Goal: Task Accomplishment & Management: Use online tool/utility

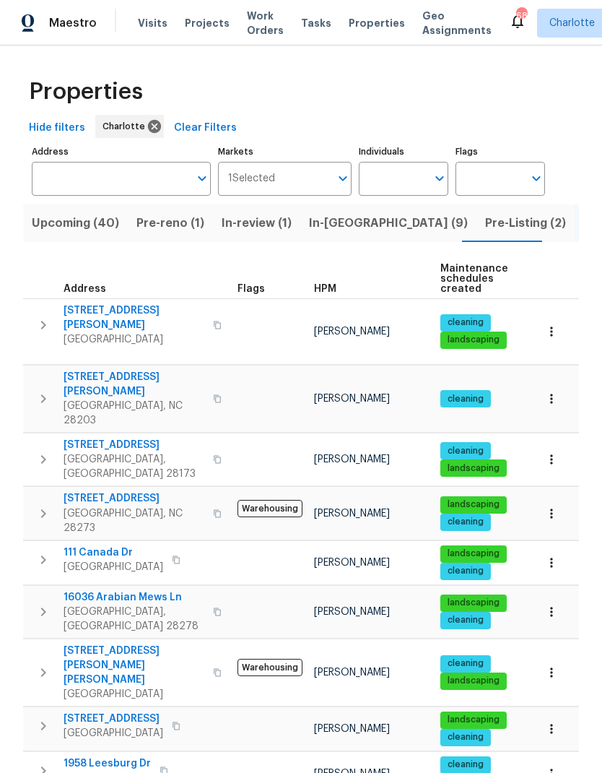
click at [342, 221] on span "In-reno (9)" at bounding box center [388, 223] width 159 height 20
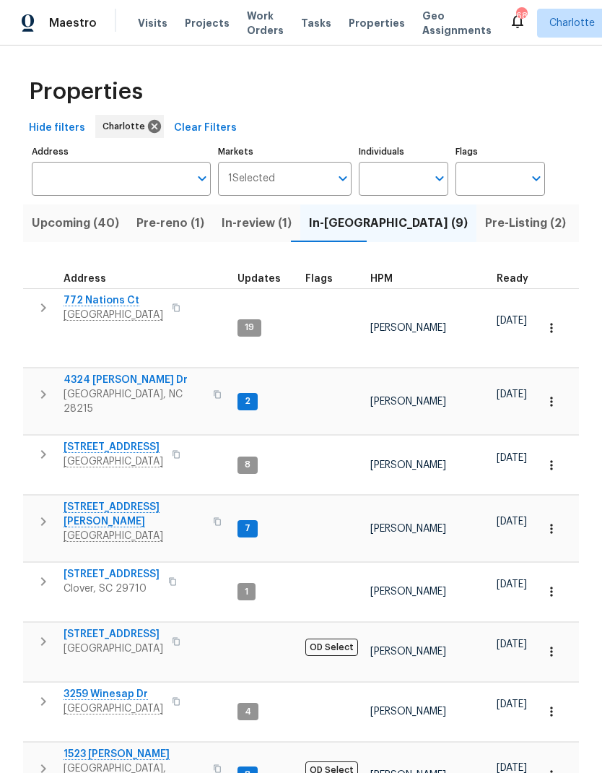
click at [213, 390] on icon "button" at bounding box center [217, 394] width 9 height 9
click at [402, 175] on input "Individuals" at bounding box center [393, 179] width 68 height 34
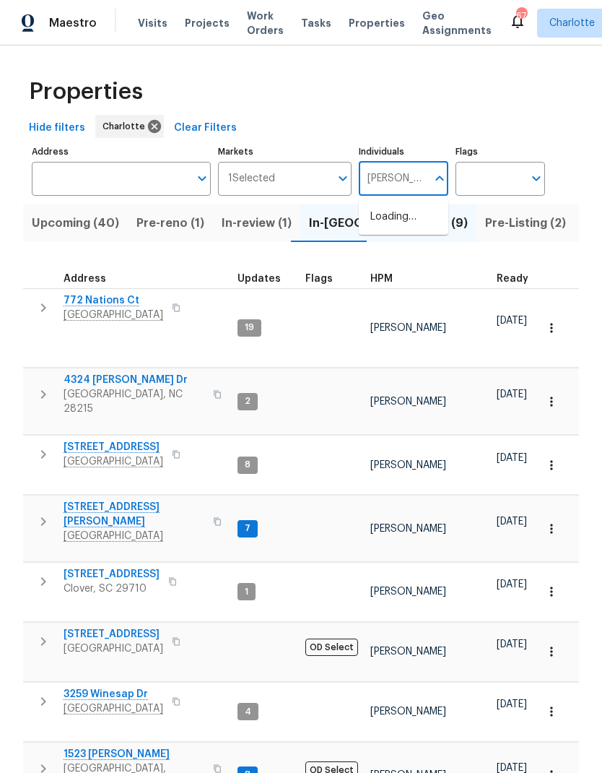
type input "Jason"
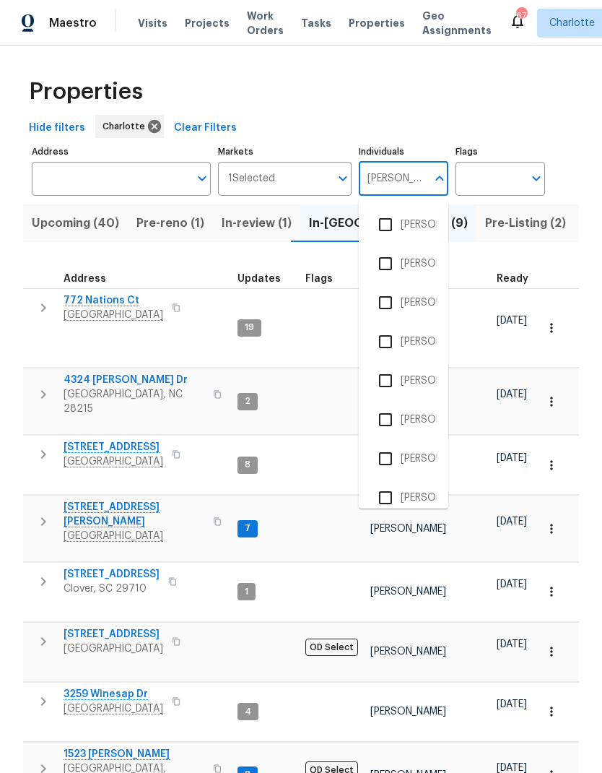
click at [389, 217] on input "checkbox" at bounding box center [385, 224] width 30 height 30
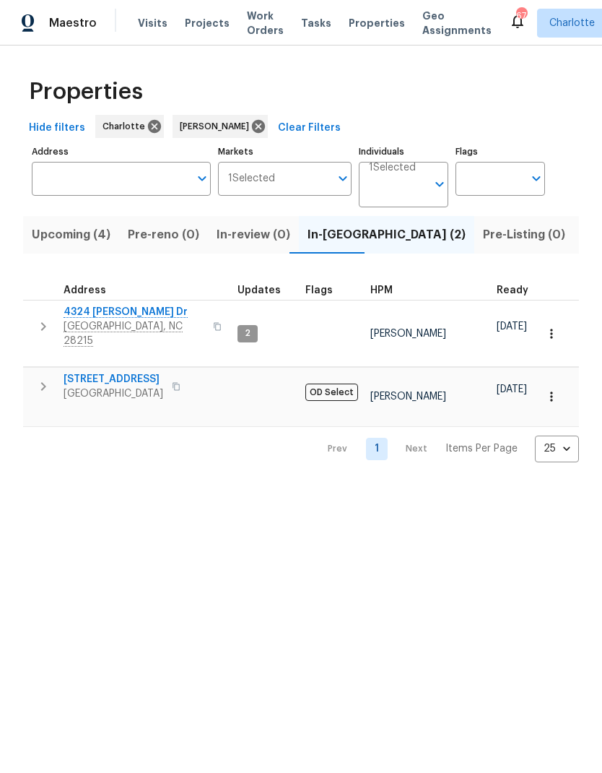
click at [85, 310] on span "4324 [PERSON_NAME] Dr" at bounding box center [134, 312] width 141 height 14
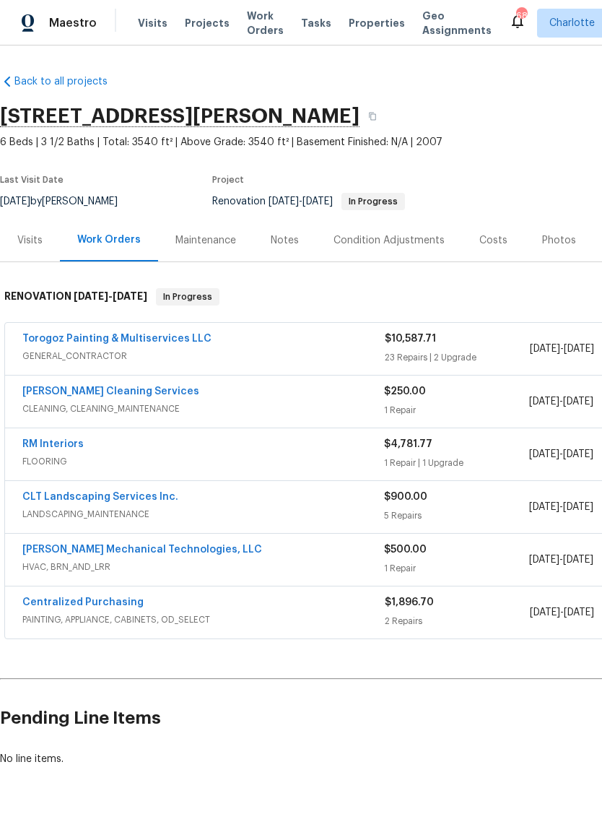
click at [50, 448] on link "RM Interiors" at bounding box center [52, 444] width 61 height 10
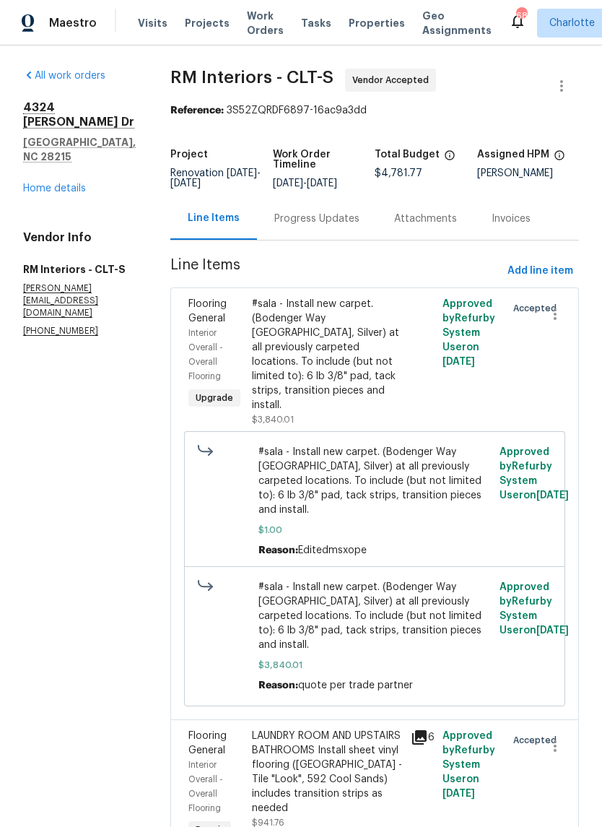
click at [360, 221] on div "Progress Updates" at bounding box center [317, 218] width 120 height 43
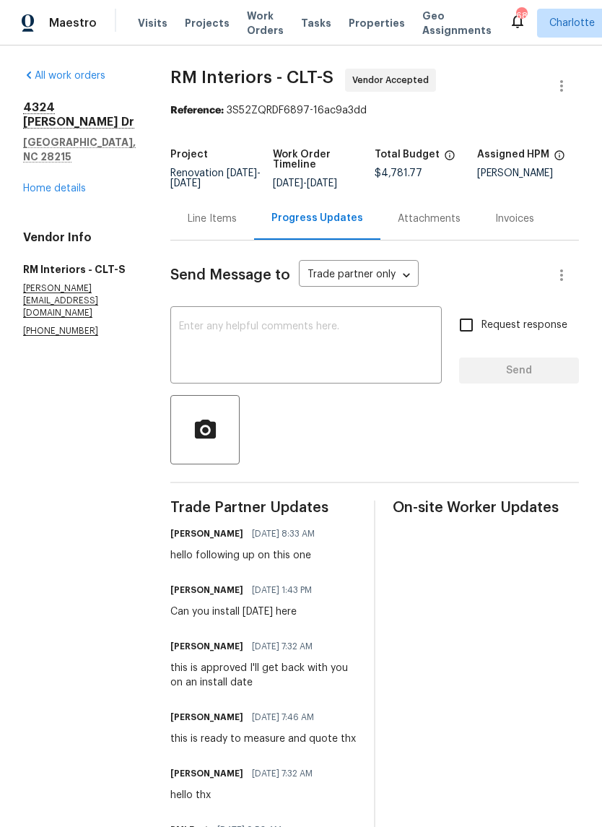
click at [412, 347] on textarea at bounding box center [306, 346] width 254 height 51
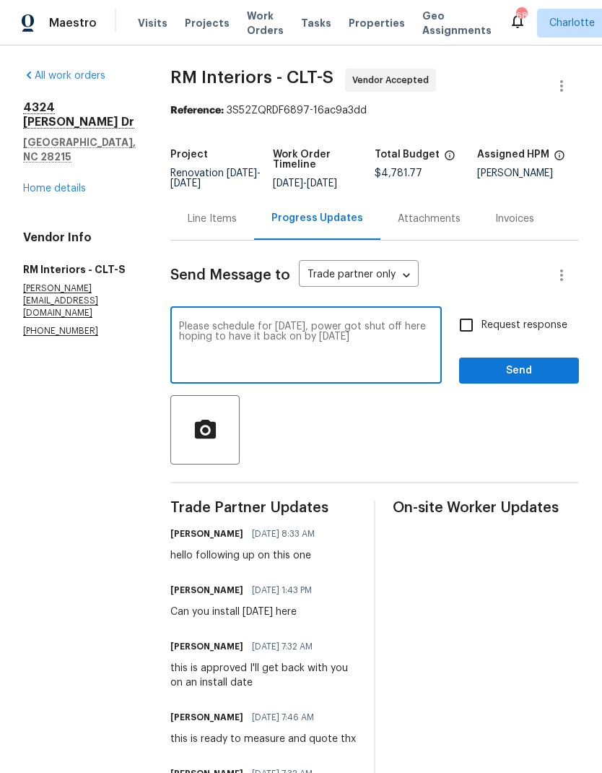
type textarea "Please schedule for [DATE], power got shut off here hoping to have it back on b…"
click at [464, 324] on input "Request response" at bounding box center [466, 325] width 30 height 30
checkbox input "true"
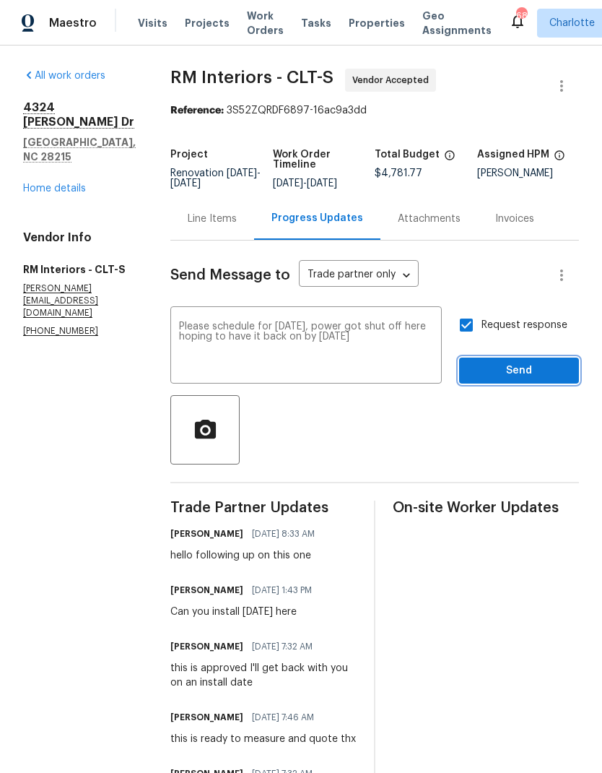
click at [541, 375] on span "Send" at bounding box center [519, 371] width 97 height 18
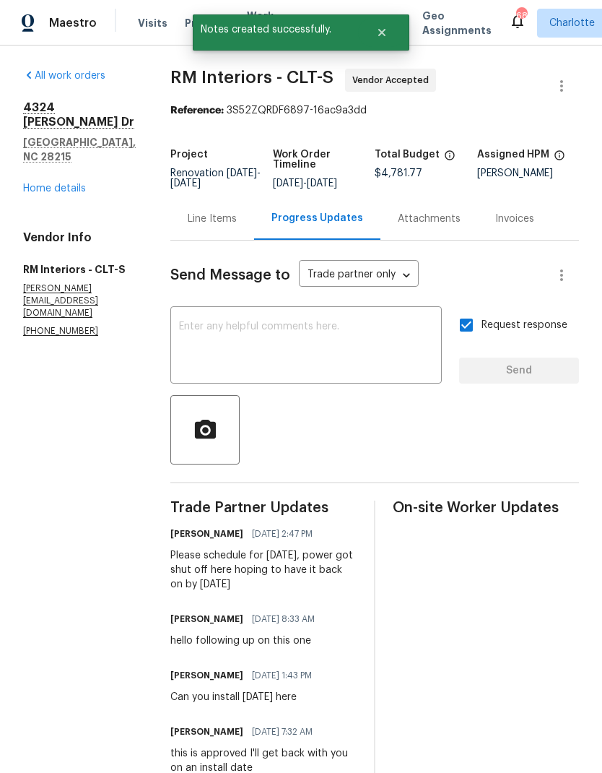
click at [60, 183] on link "Home details" at bounding box center [54, 188] width 63 height 10
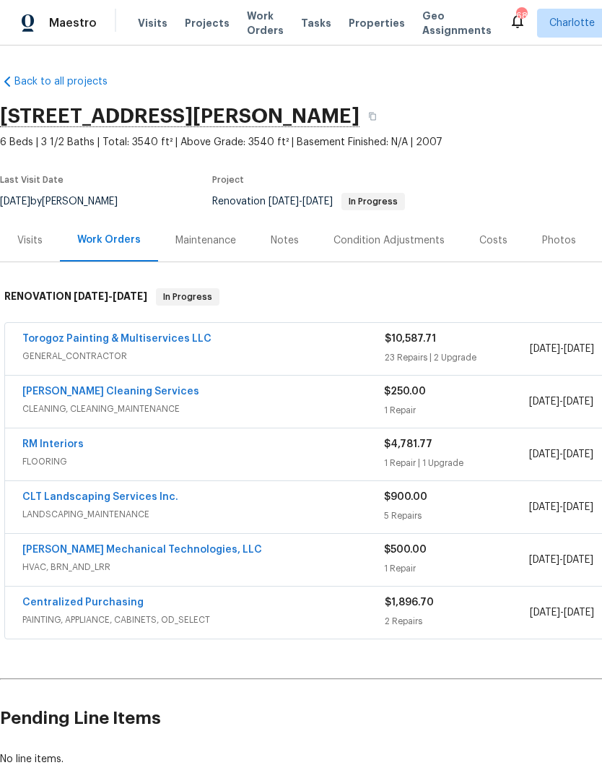
click at [285, 236] on div "Notes" at bounding box center [285, 240] width 28 height 14
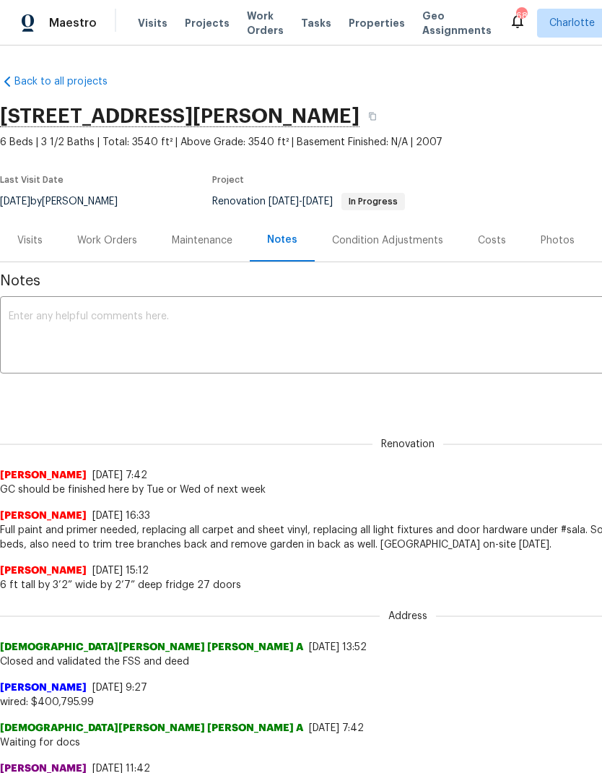
click at [469, 327] on textarea at bounding box center [408, 336] width 799 height 51
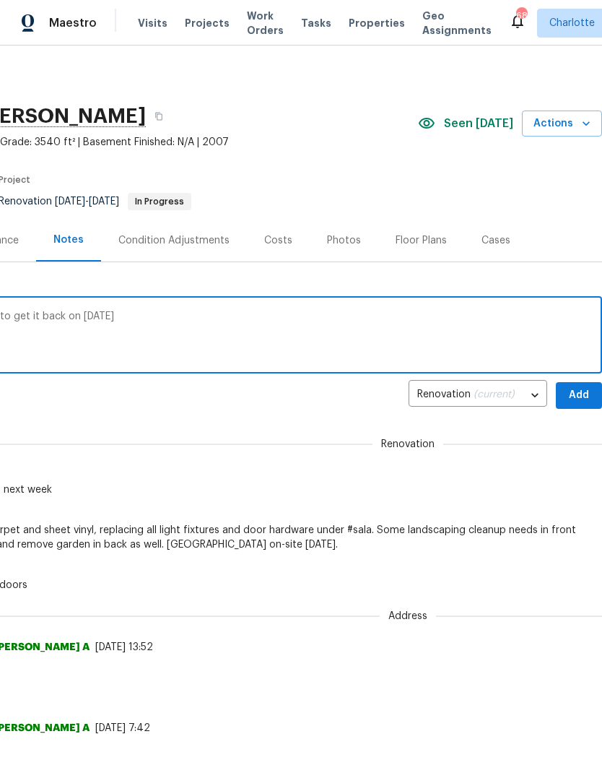
scroll to position [0, 214]
type textarea "Per GC power shut off, ticket filed, hoping to get it back on [DATE]"
click at [583, 388] on span "Add" at bounding box center [578, 395] width 23 height 18
